Goal: Information Seeking & Learning: Learn about a topic

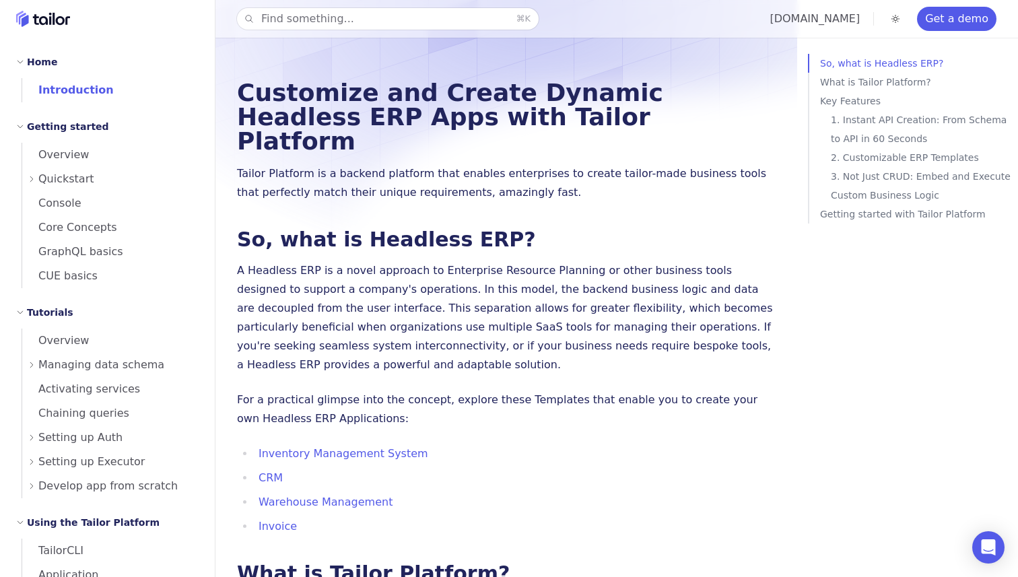
click at [335, 34] on div "Find something... ⌘ K tailor.tech Get a demo" at bounding box center [616, 19] width 803 height 38
click at [333, 20] on button "Find something... ⌘ K" at bounding box center [388, 19] width 302 height 22
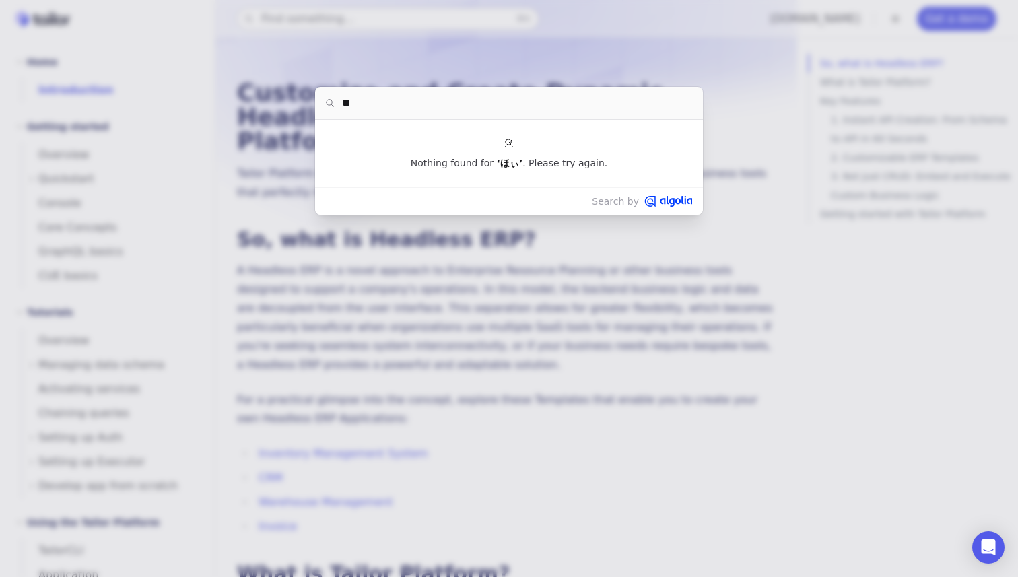
type input "*"
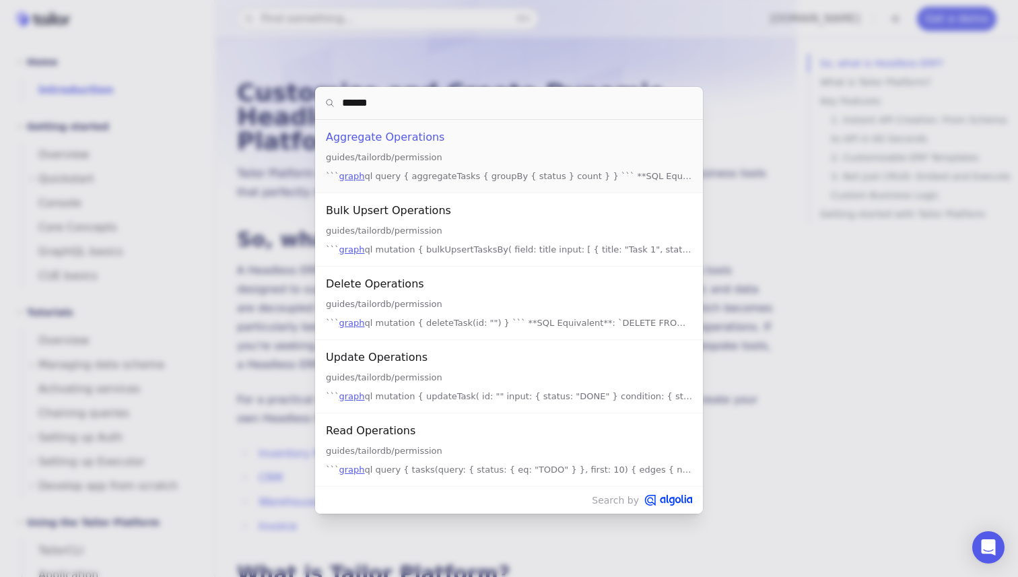
type input "*******"
click at [450, 140] on div "GraphQL" at bounding box center [509, 137] width 366 height 19
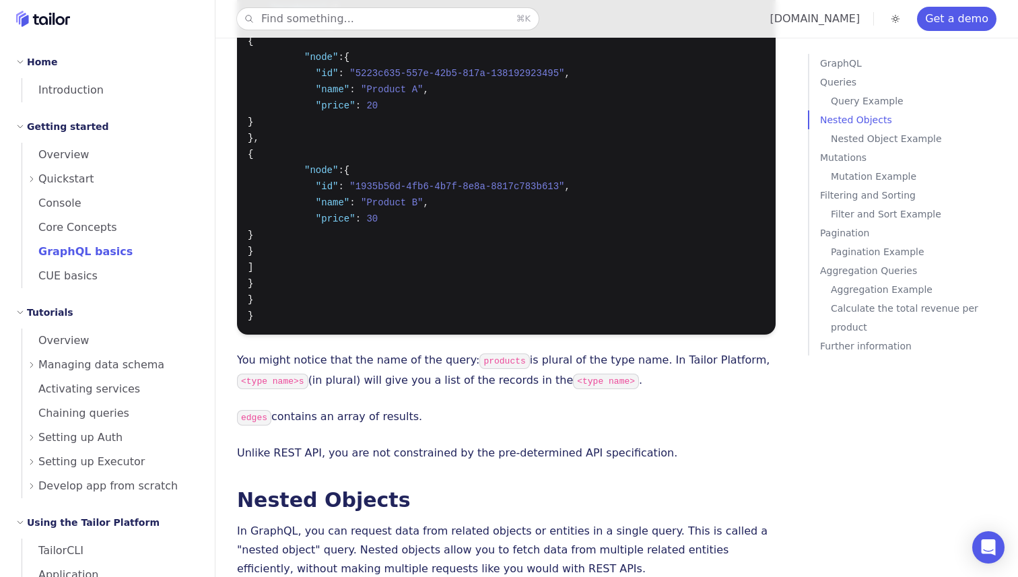
scroll to position [1276, 0]
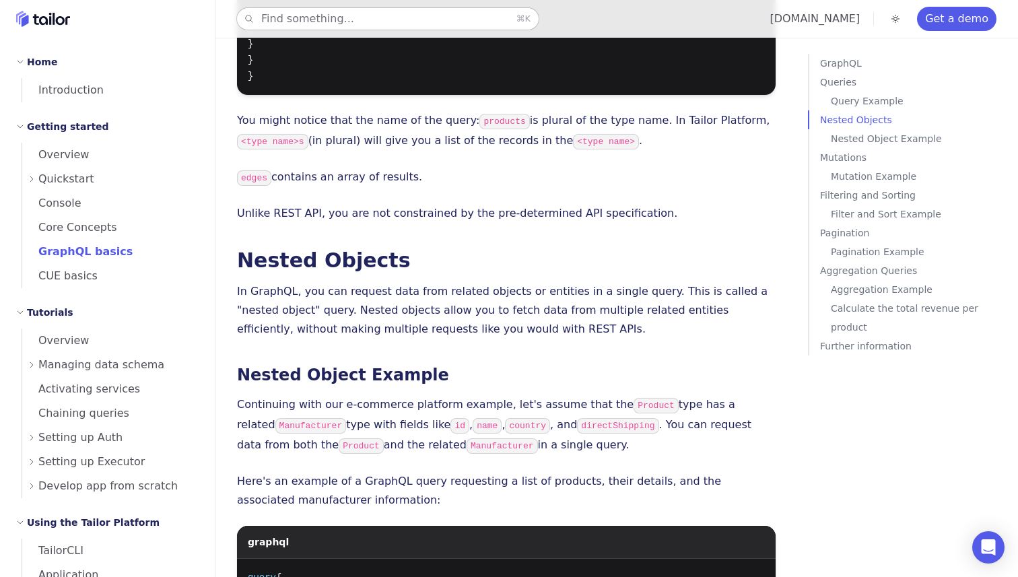
click at [356, 15] on button "Find something... ⌘ K" at bounding box center [388, 19] width 302 height 22
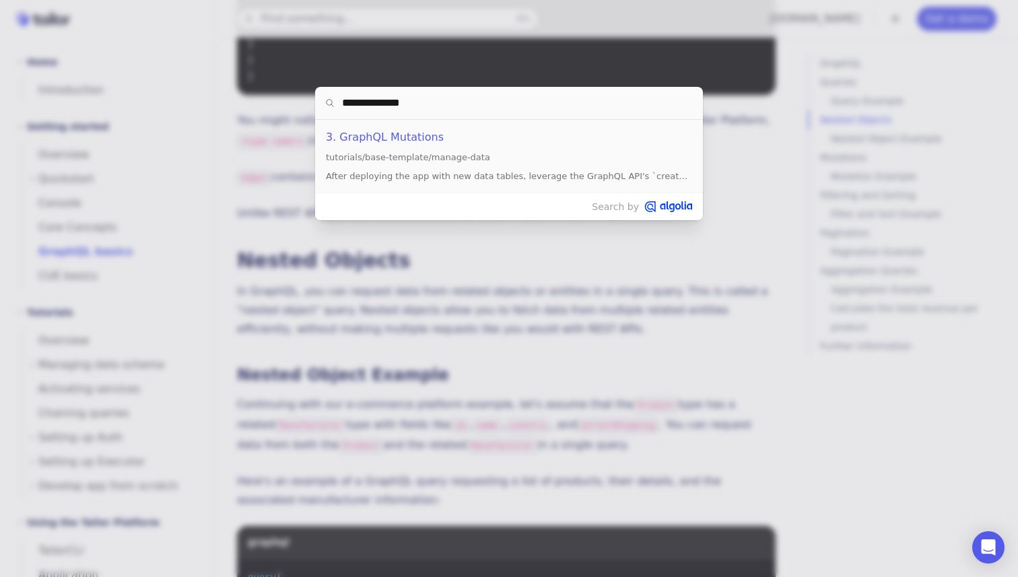
type input "**********"
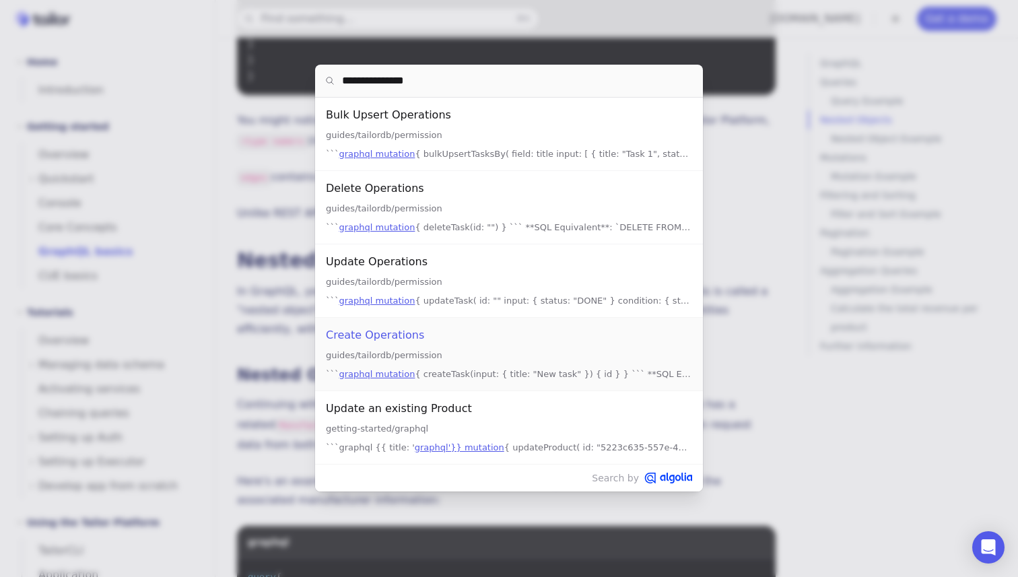
scroll to position [23, 0]
click at [413, 335] on div "Create Operations" at bounding box center [509, 334] width 366 height 19
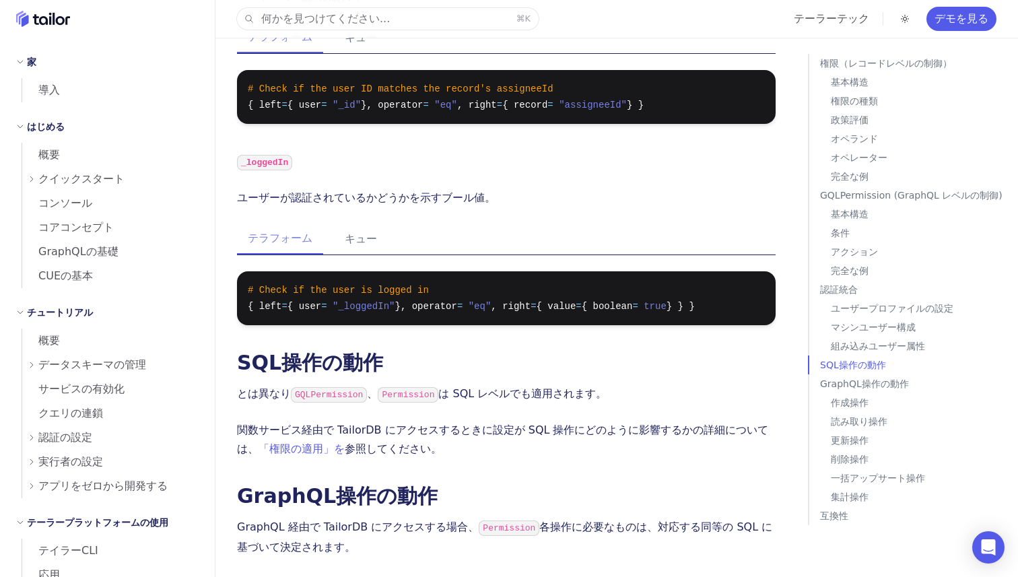
scroll to position [7216, 0]
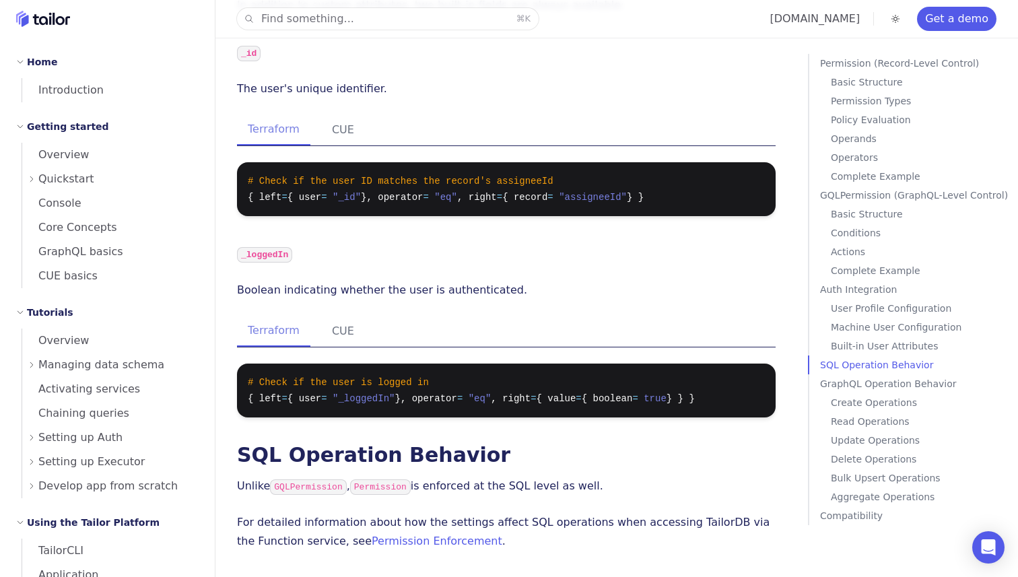
click at [629, 281] on p "Boolean indicating whether the user is authenticated." at bounding box center [506, 290] width 539 height 19
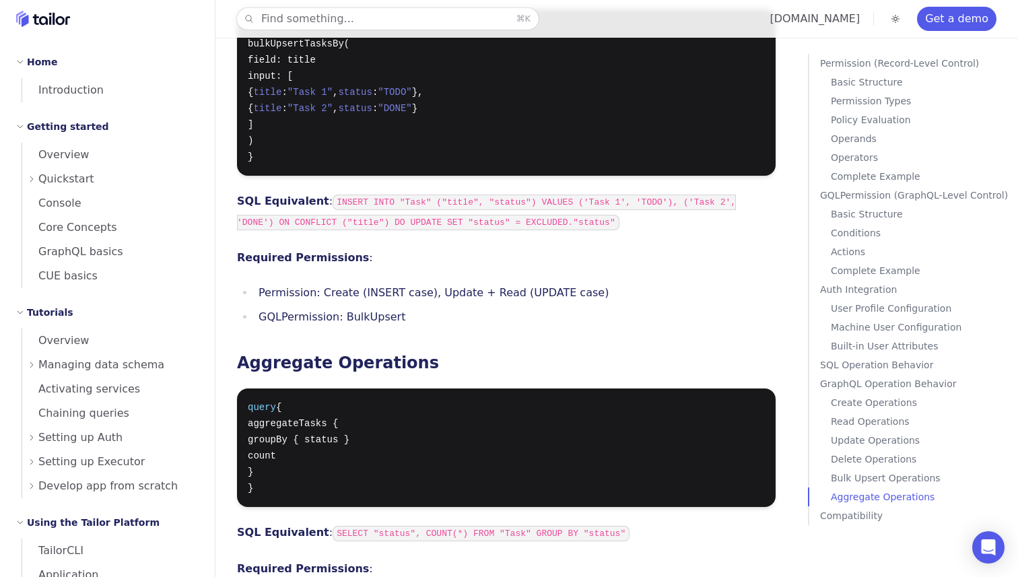
scroll to position [9381, 0]
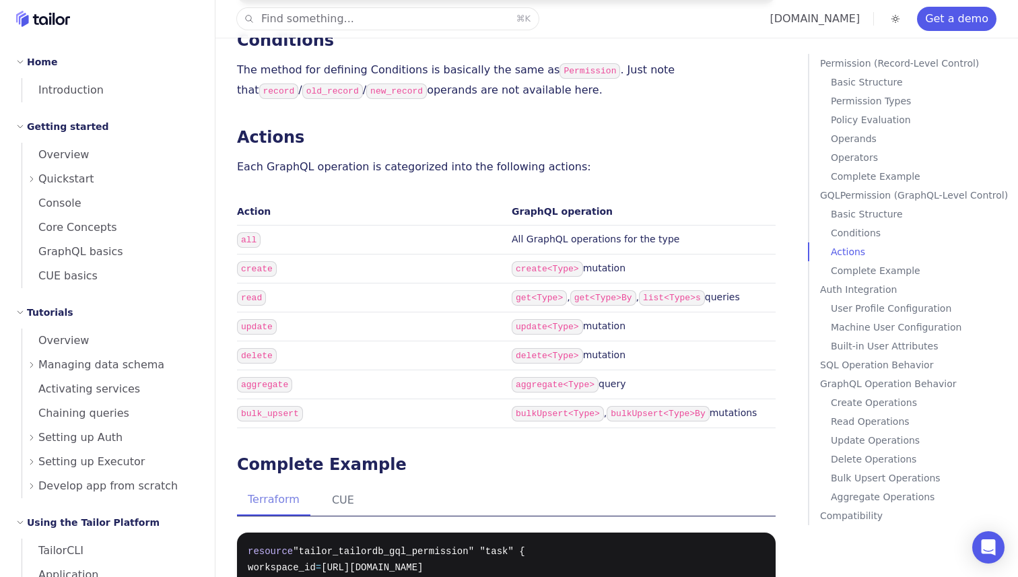
scroll to position [5539, 0]
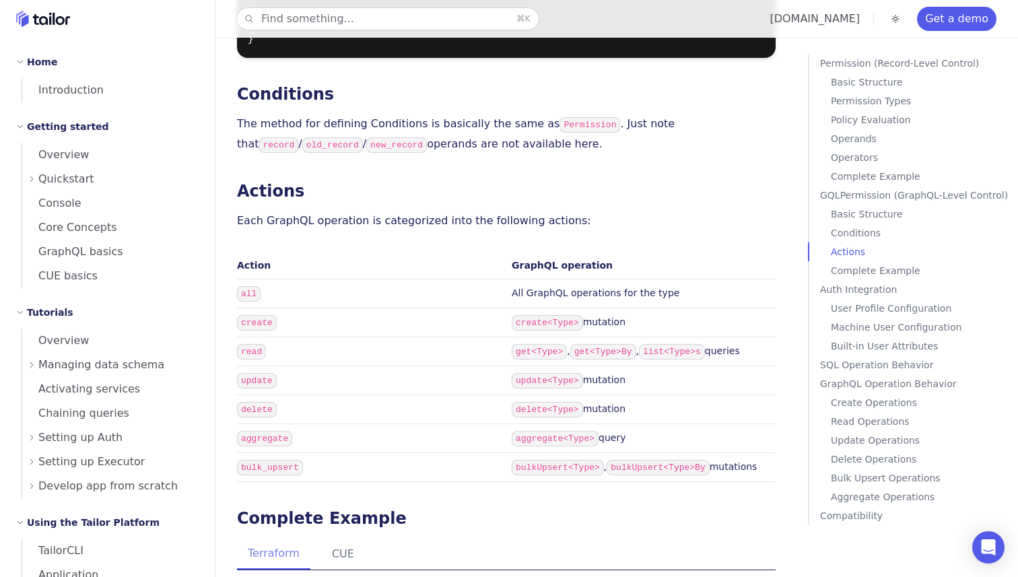
click at [852, 378] on p "GraphQL Operation Behavior" at bounding box center [916, 383] width 193 height 19
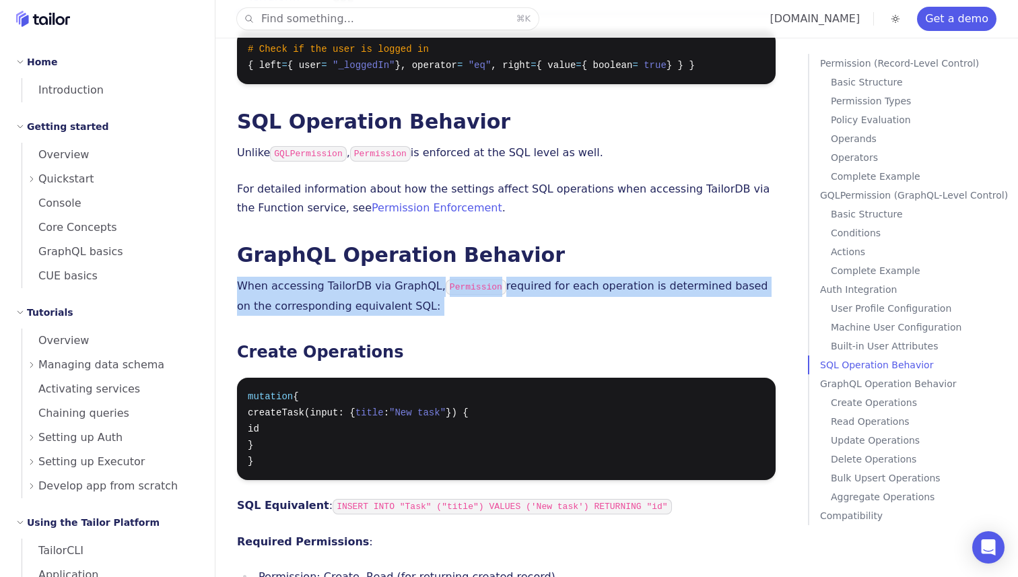
drag, startPoint x: 504, startPoint y: 204, endPoint x: 234, endPoint y: 150, distance: 275.3
click at [226, 135] on div at bounding box center [226, 135] width 0 height 0
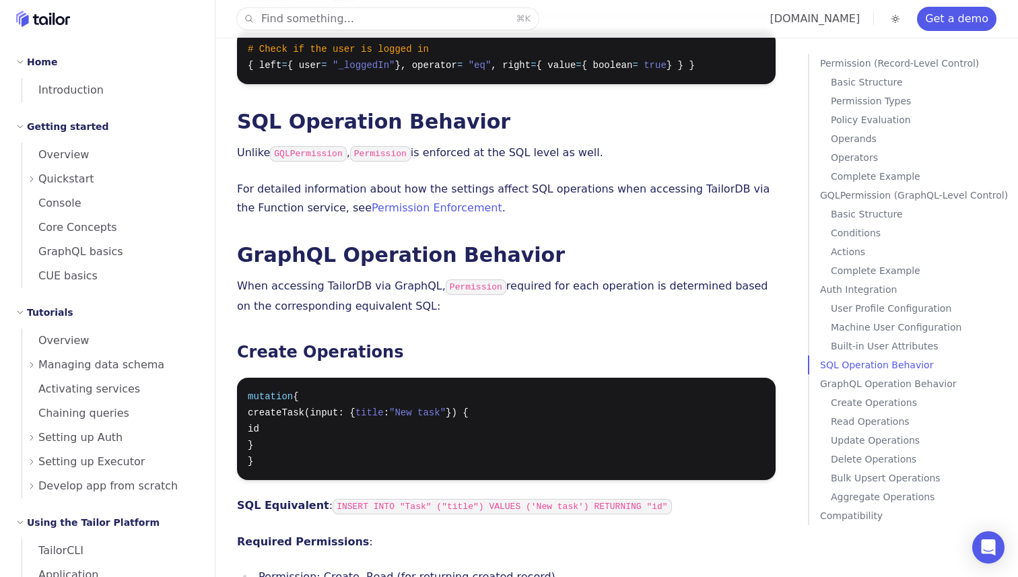
click at [494, 343] on h3 "Create Operations" at bounding box center [506, 352] width 539 height 19
click at [271, 11] on button "Find something... ⌘ K" at bounding box center [388, 19] width 302 height 22
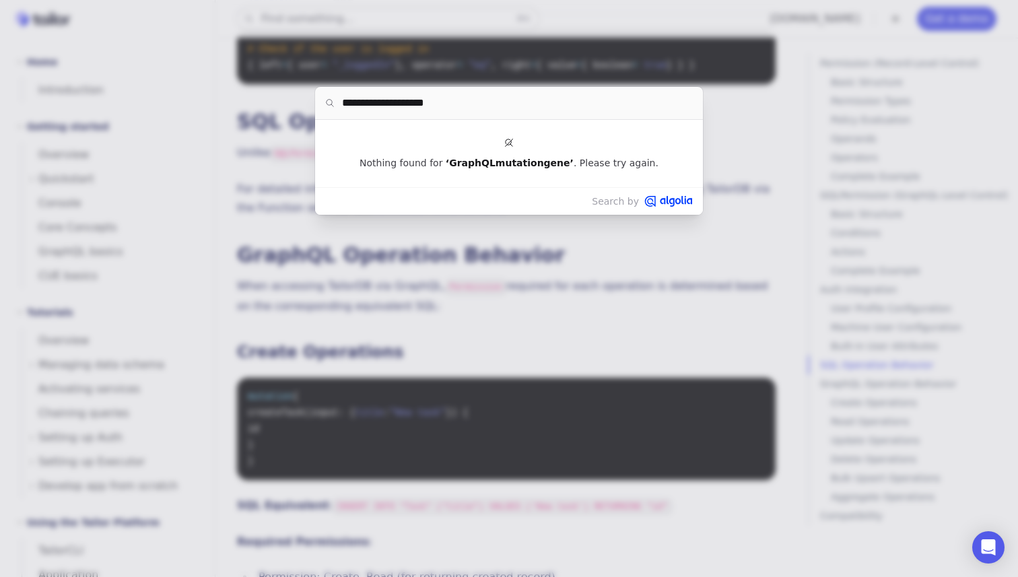
type input "**********"
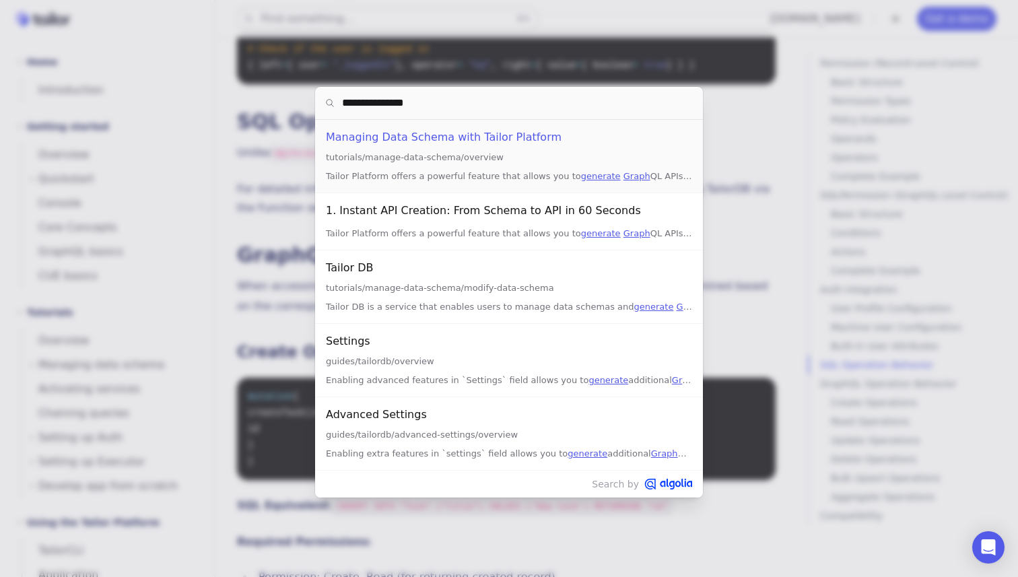
type input "**********"
click at [447, 136] on div "Managing Data Schema with Tailor Platform" at bounding box center [509, 137] width 366 height 19
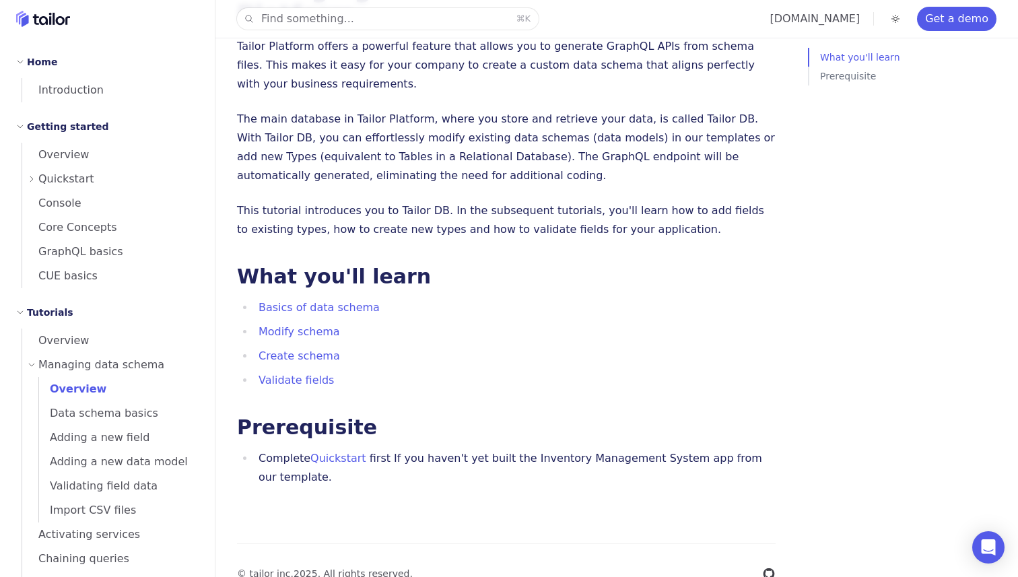
scroll to position [108, 0]
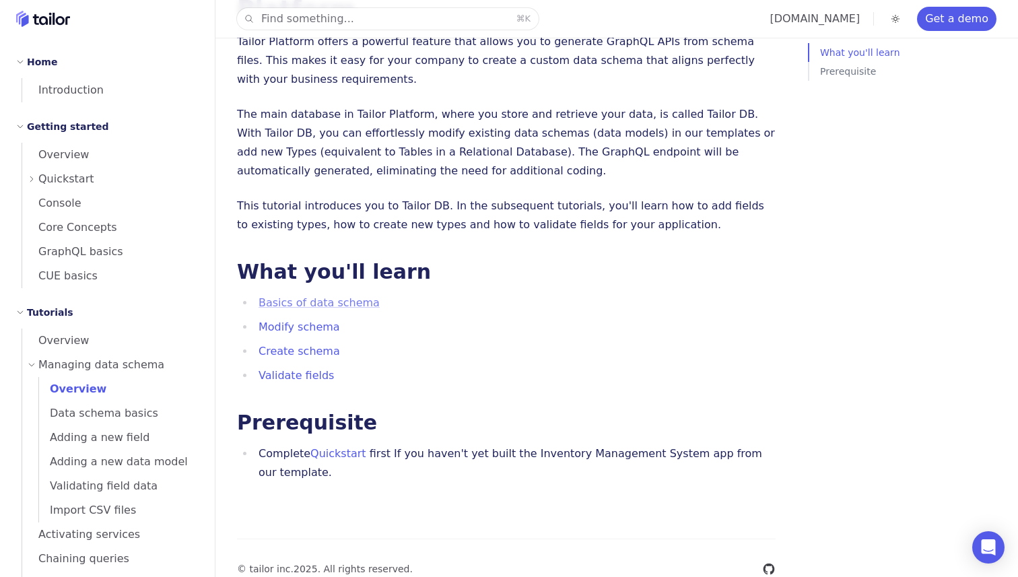
click at [354, 296] on link "Basics of data schema" at bounding box center [319, 302] width 121 height 13
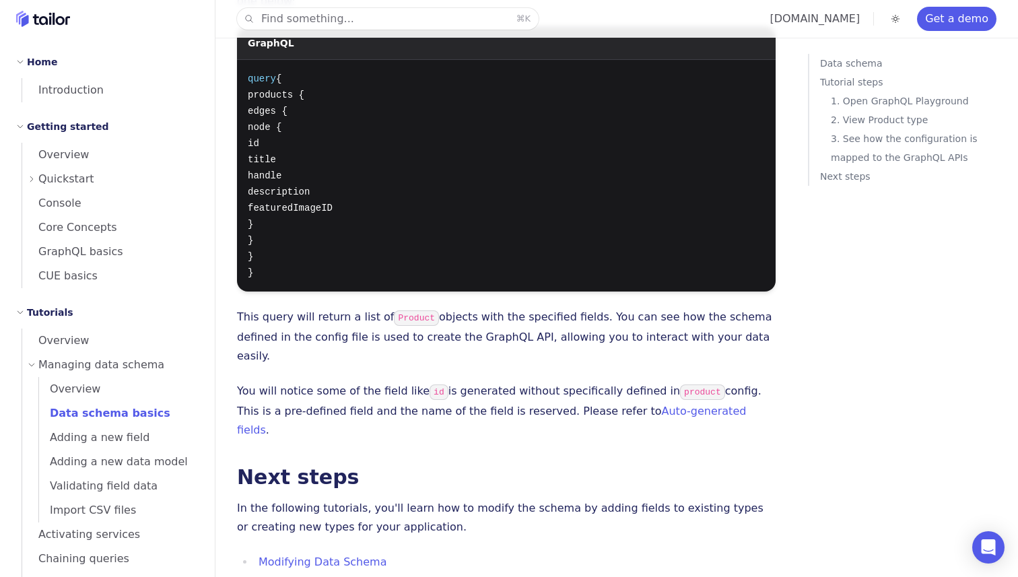
scroll to position [1945, 0]
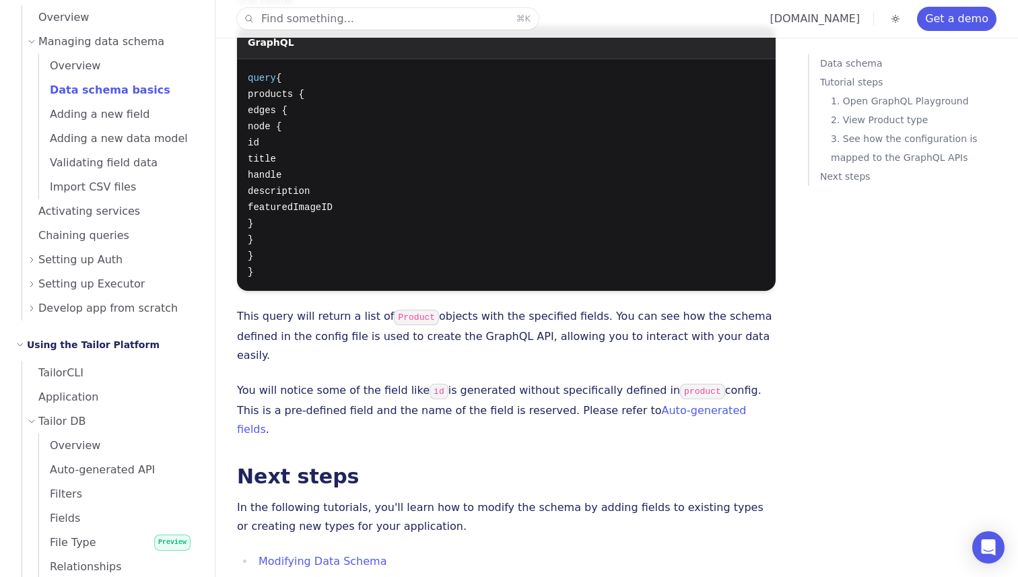
scroll to position [1999, 0]
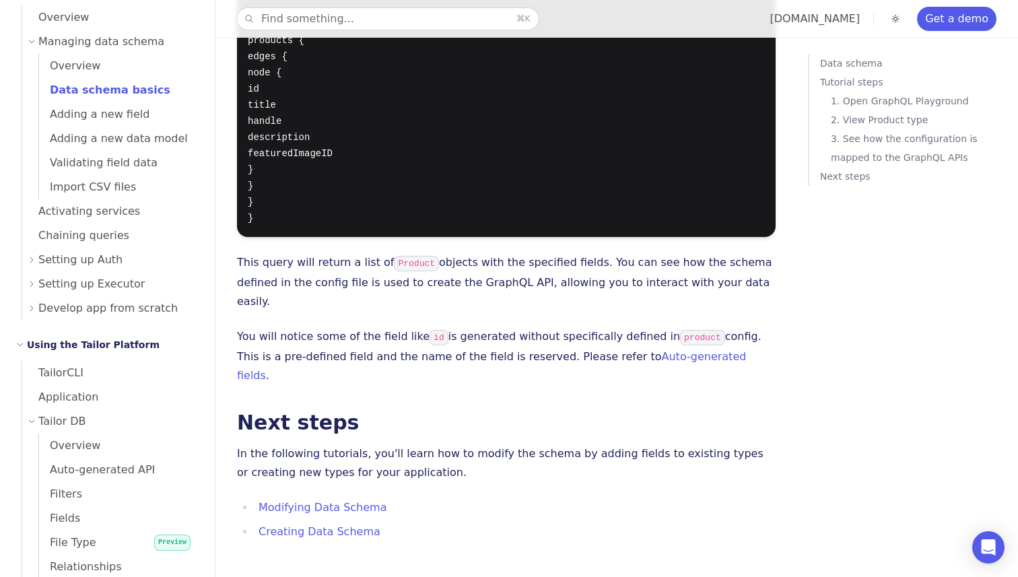
click at [734, 327] on p "You will notice some of the field like id is generated without specifically def…" at bounding box center [506, 356] width 539 height 58
click at [360, 26] on button "Find something... ⌘ K" at bounding box center [388, 19] width 302 height 22
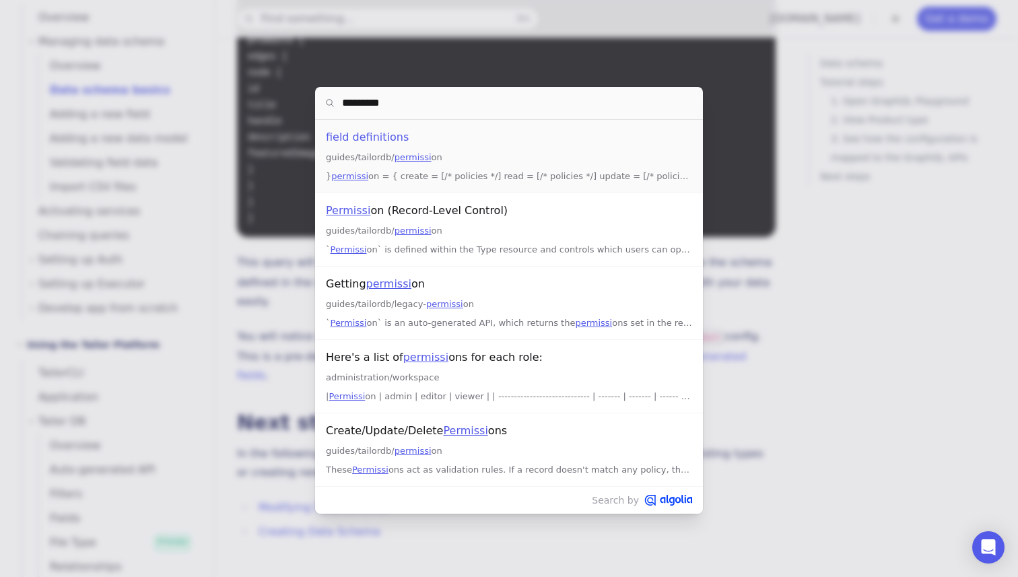
type input "**********"
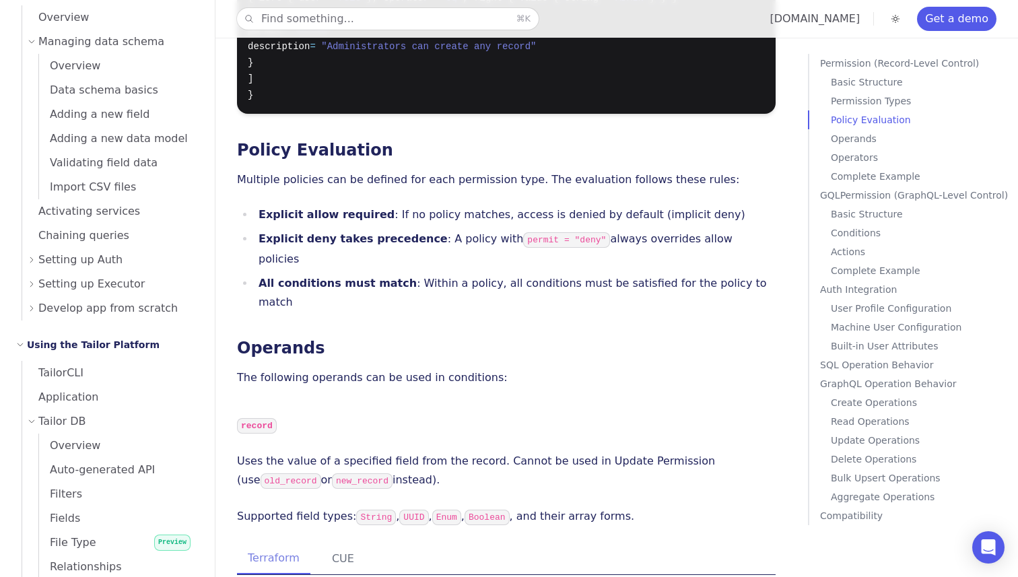
scroll to position [1616, 0]
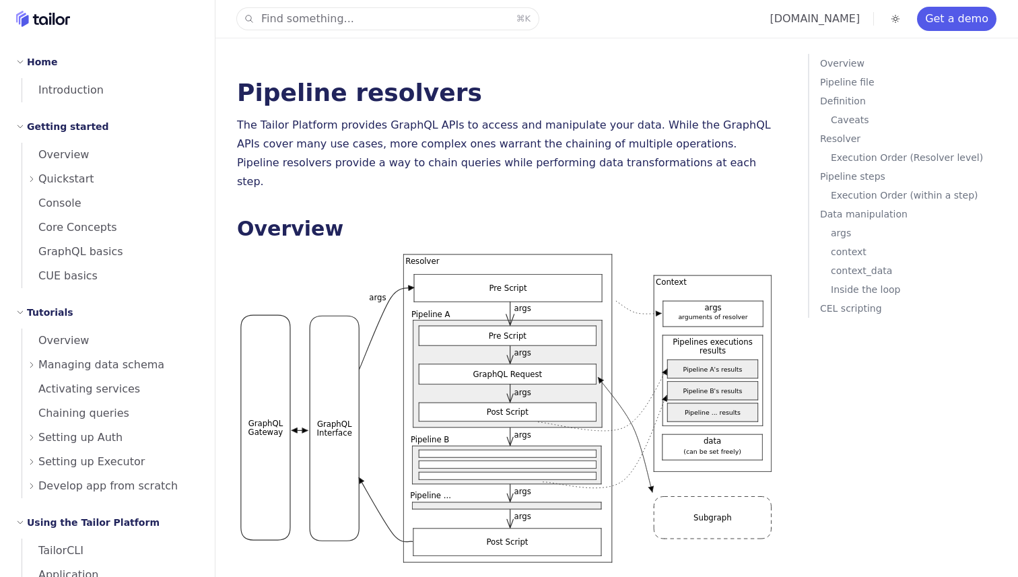
scroll to position [3430, 0]
